Goal: Check status: Check status

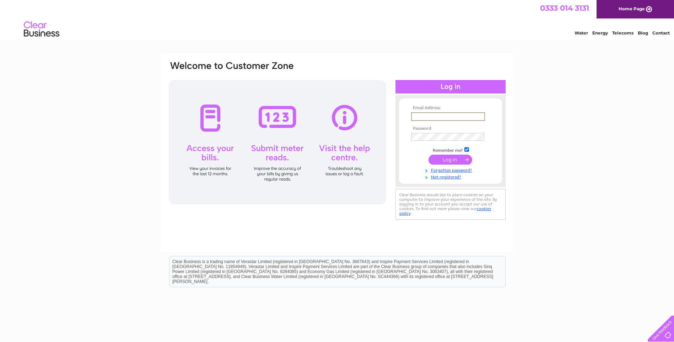
click at [420, 116] on input "text" at bounding box center [448, 116] width 74 height 9
type input "warwick.stevenson@ntlworld.com"
click at [428, 154] on input "submit" at bounding box center [450, 159] width 44 height 10
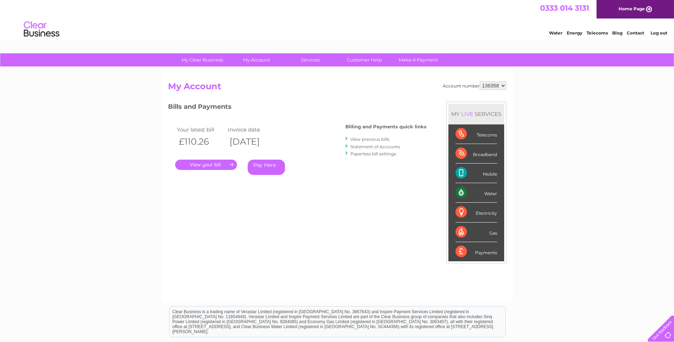
click at [361, 138] on link "View previous bills" at bounding box center [369, 138] width 39 height 5
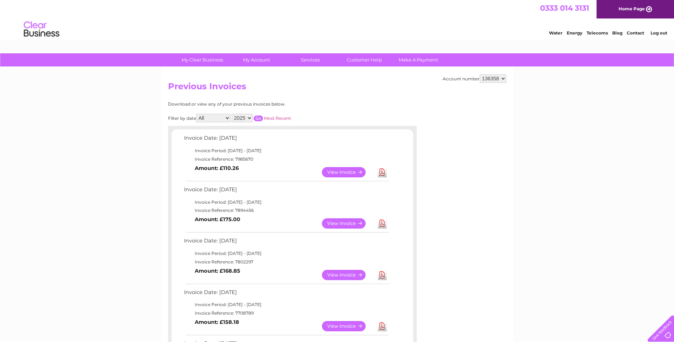
click at [347, 273] on link "View" at bounding box center [348, 275] width 52 height 10
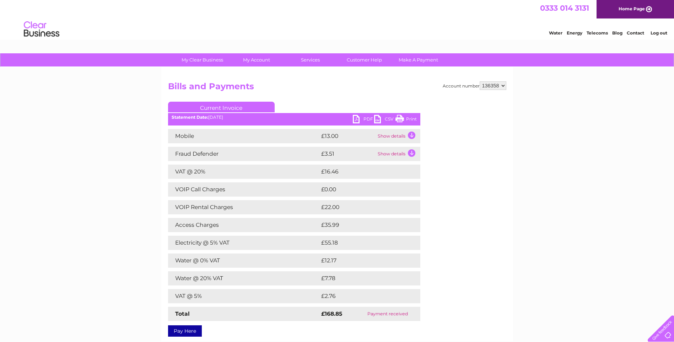
click at [404, 120] on link "Print" at bounding box center [405, 120] width 21 height 10
click at [399, 117] on link "Print" at bounding box center [405, 120] width 21 height 10
